Goal: Transaction & Acquisition: Purchase product/service

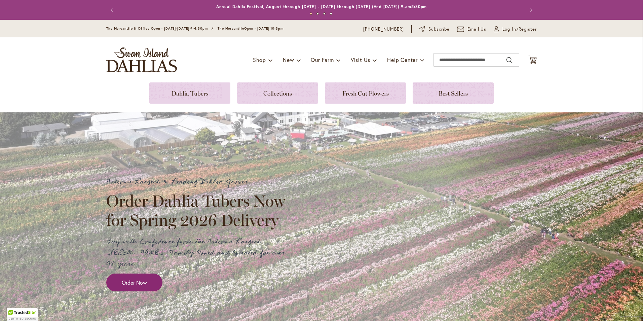
click at [139, 278] on span "Order Now" at bounding box center [134, 282] width 25 height 8
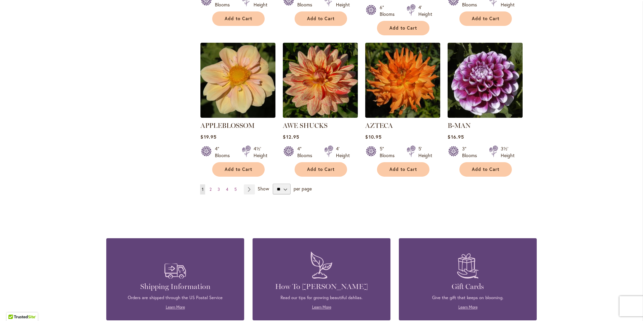
scroll to position [572, 0]
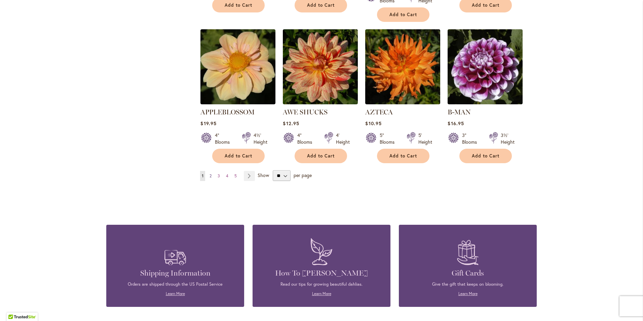
click at [208, 171] on link "Page 2" at bounding box center [210, 176] width 5 height 10
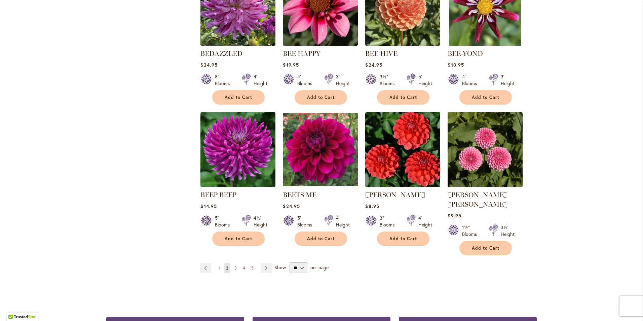
scroll to position [505, 0]
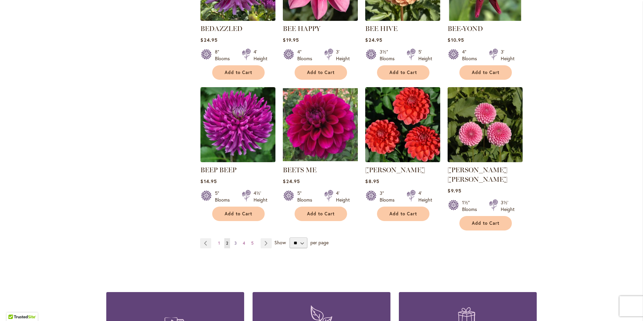
click at [234, 240] on span "3" at bounding box center [235, 242] width 2 height 5
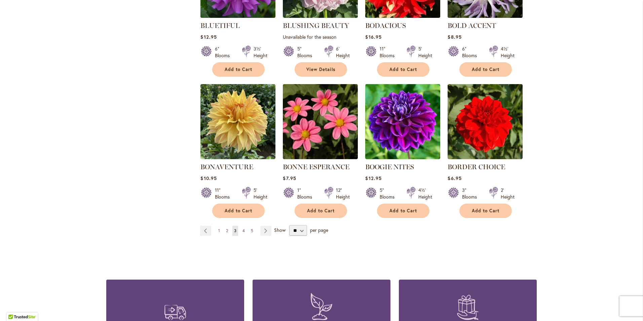
scroll to position [605, 0]
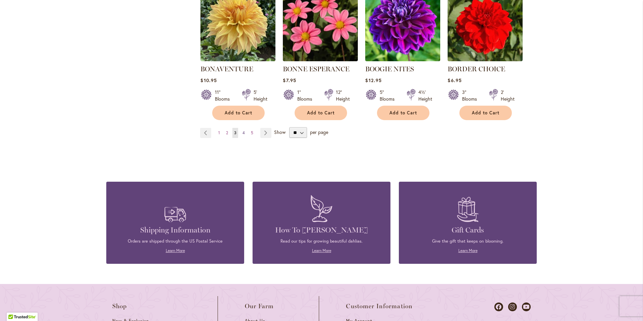
click at [242, 132] on span "4" at bounding box center [243, 132] width 2 height 5
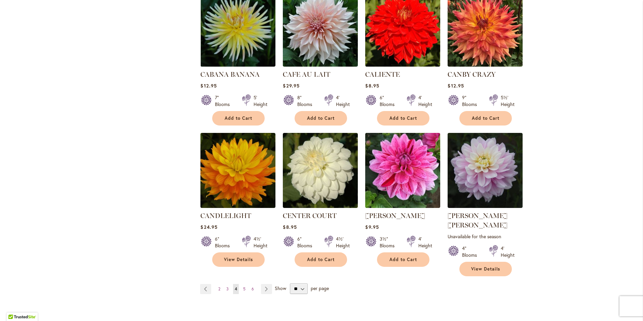
scroll to position [471, 0]
